Goal: Transaction & Acquisition: Book appointment/travel/reservation

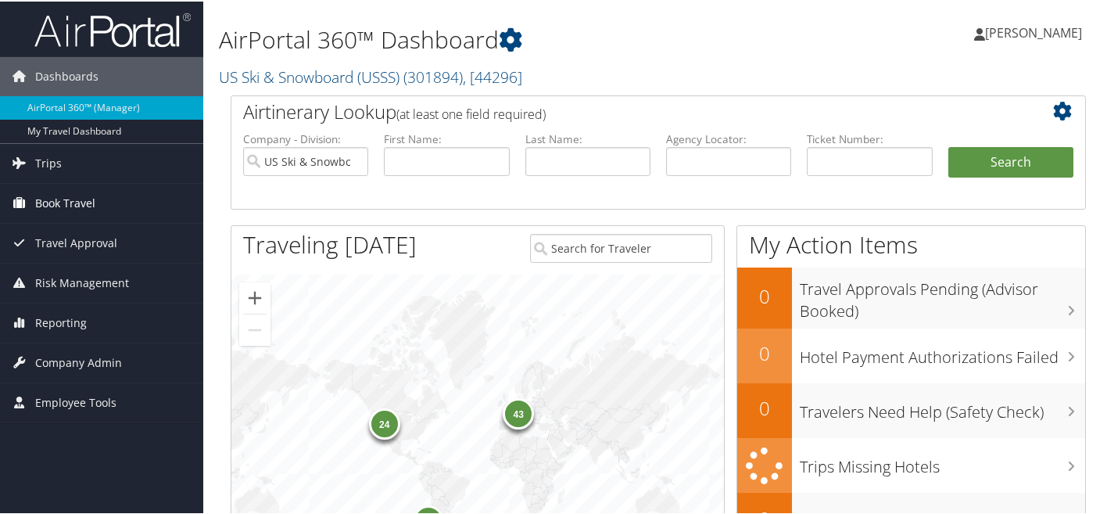
click at [75, 199] on span "Book Travel" at bounding box center [65, 201] width 60 height 39
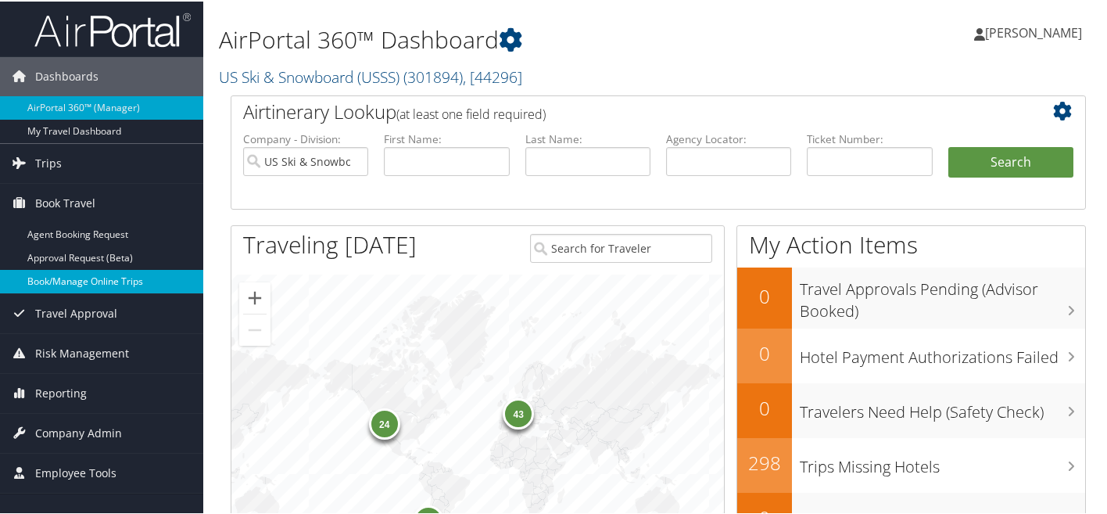
click at [72, 280] on link "Book/Manage Online Trips" at bounding box center [101, 279] width 203 height 23
